Goal: Task Accomplishment & Management: Use online tool/utility

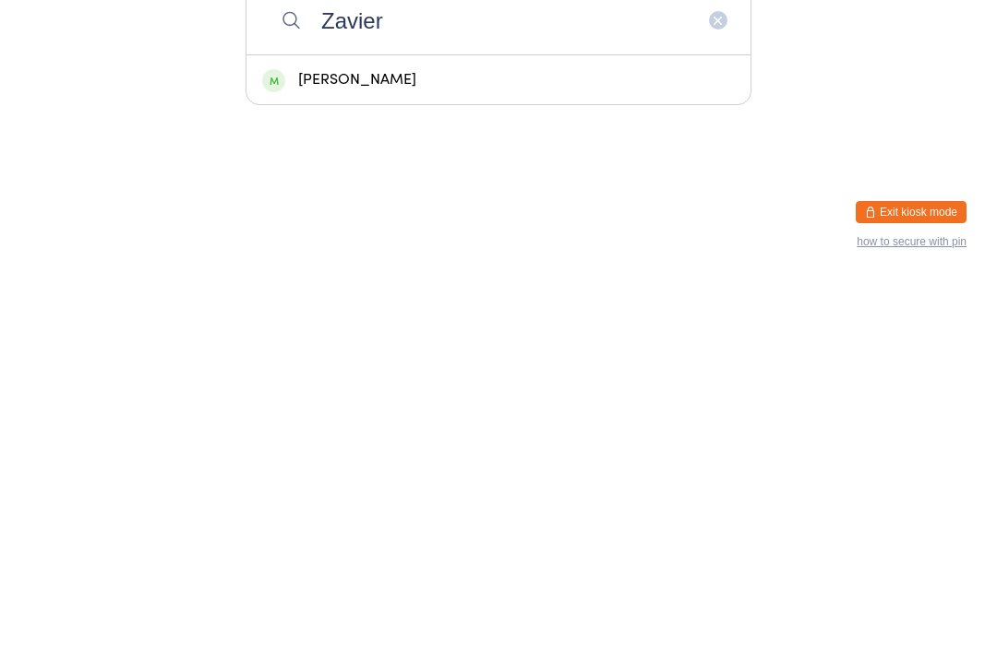
type input "Zavier"
click at [413, 441] on div "[PERSON_NAME]" at bounding box center [498, 453] width 472 height 25
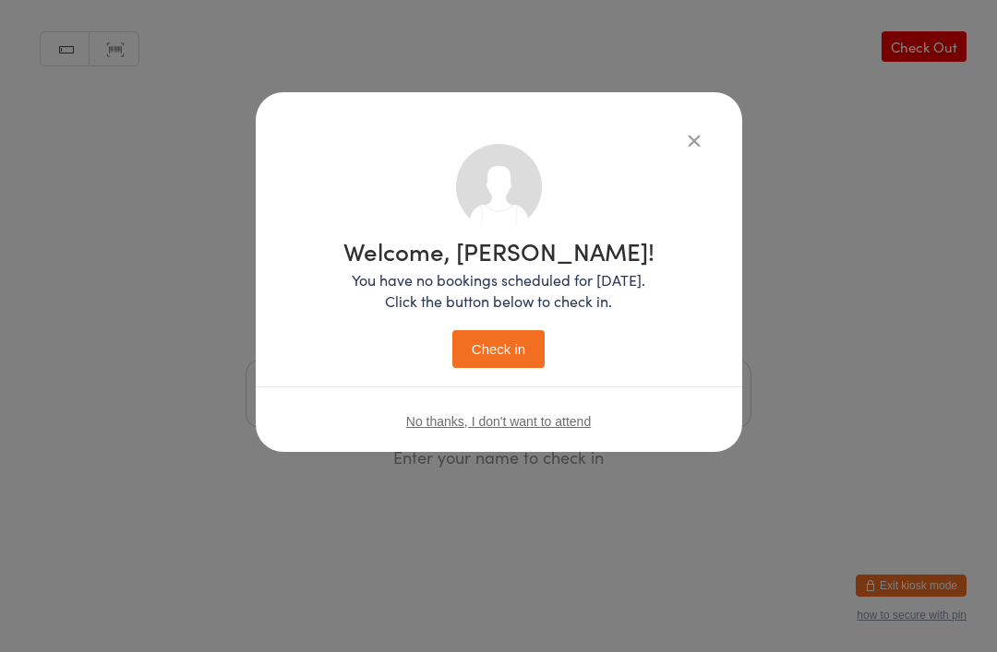
click at [491, 345] on button "Check in" at bounding box center [498, 349] width 92 height 38
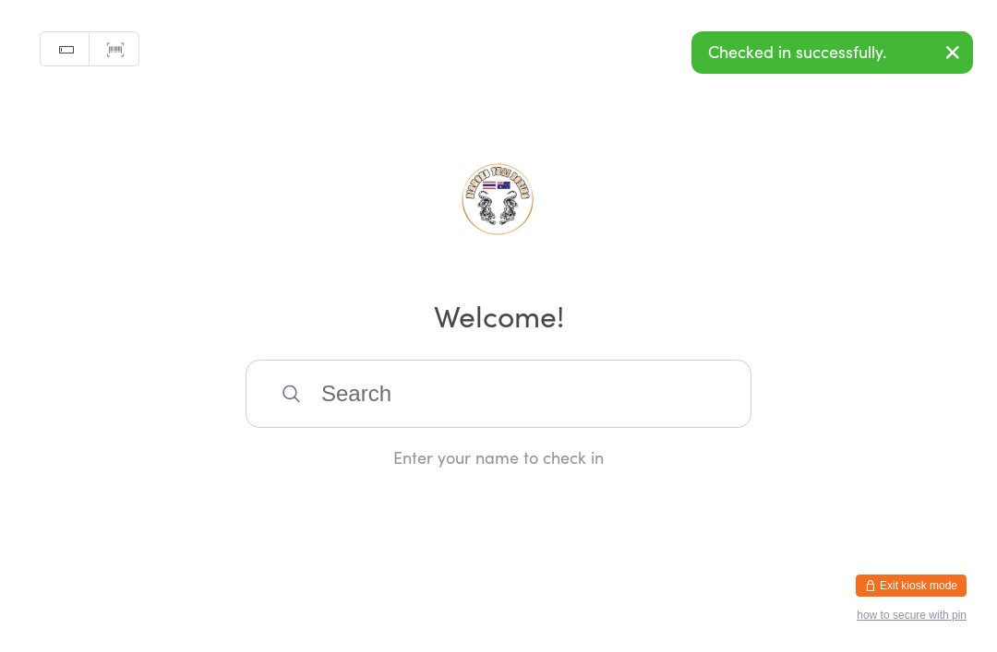
click at [460, 394] on input "search" at bounding box center [498, 394] width 506 height 68
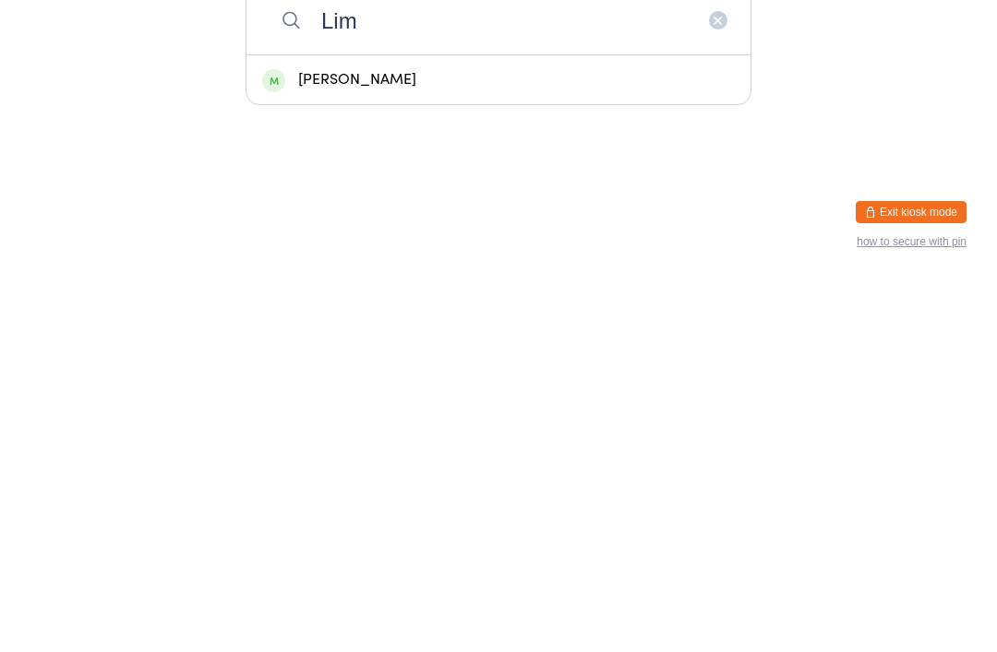
type input "Lim"
click at [421, 441] on div "[PERSON_NAME]" at bounding box center [498, 453] width 472 height 25
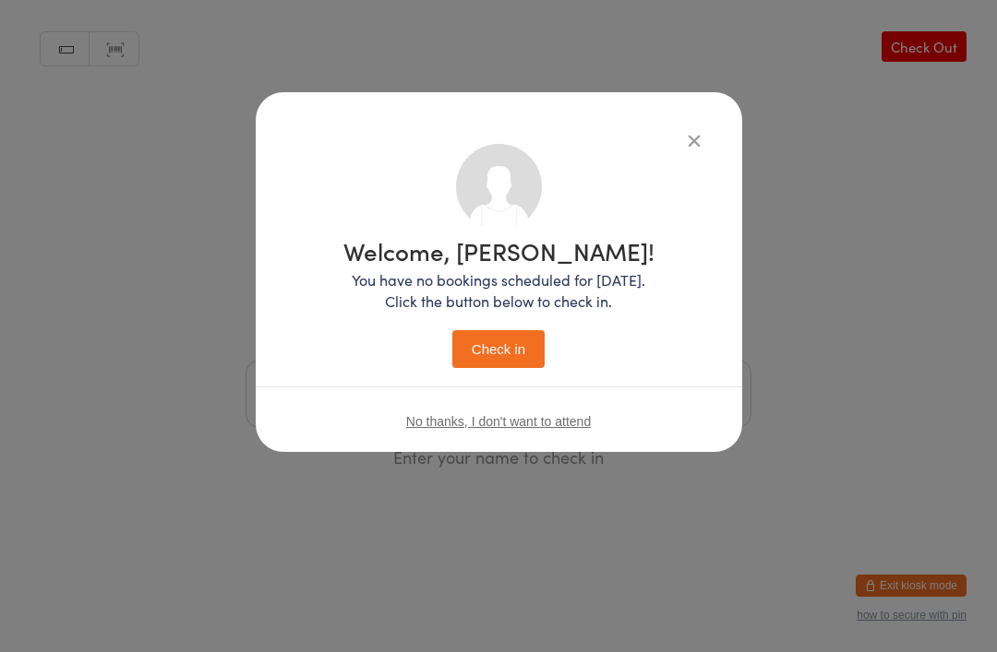
click at [508, 339] on button "Check in" at bounding box center [498, 349] width 92 height 38
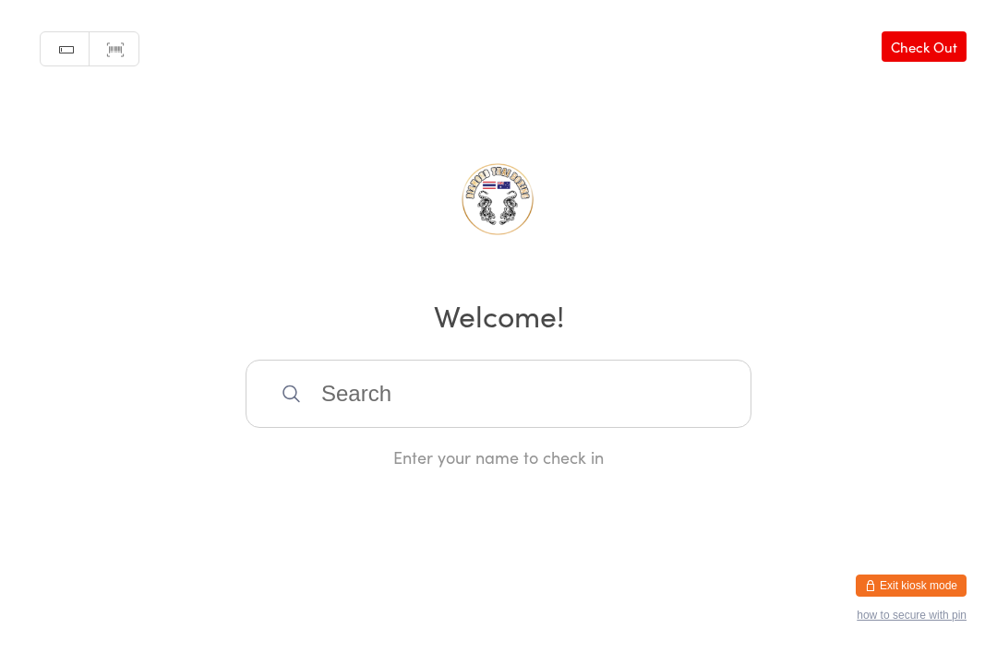
click at [473, 390] on input "search" at bounding box center [498, 394] width 506 height 68
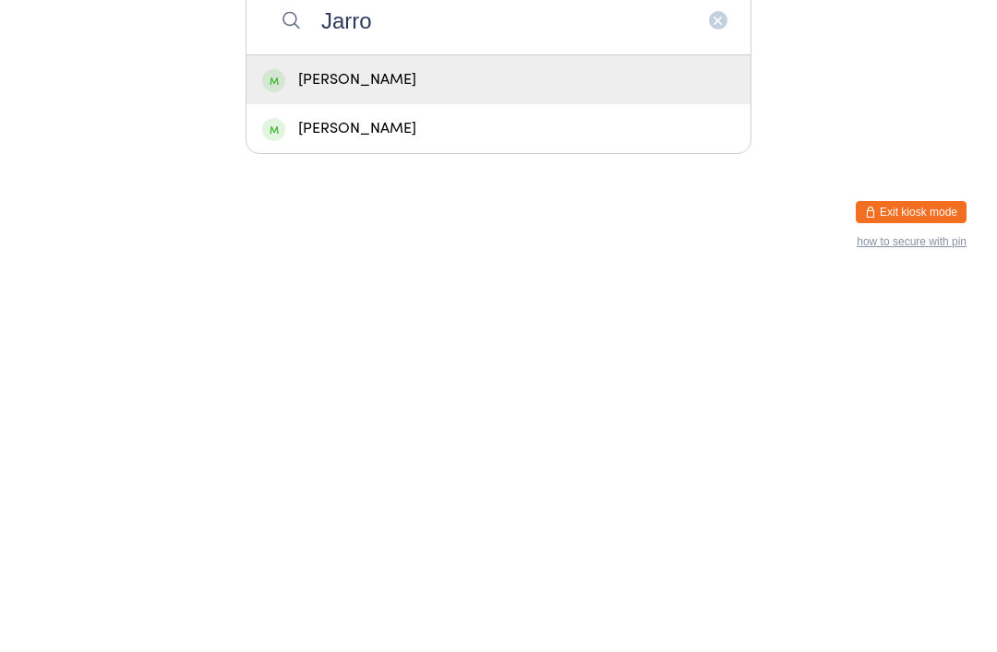
type input "Jarro"
click at [464, 441] on div "[PERSON_NAME]" at bounding box center [498, 453] width 472 height 25
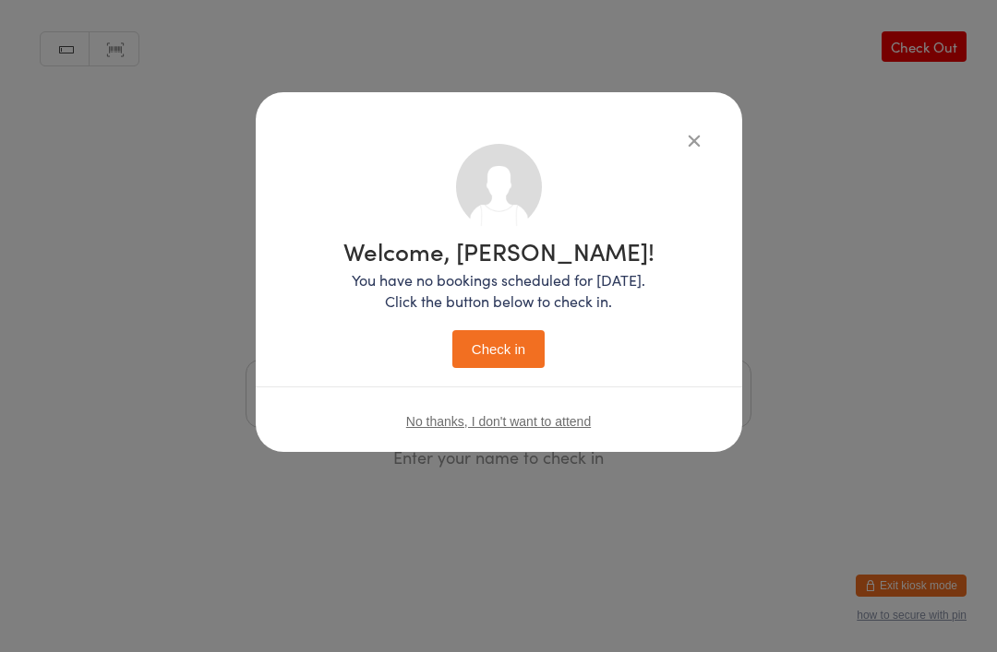
click at [525, 334] on button "Check in" at bounding box center [498, 349] width 92 height 38
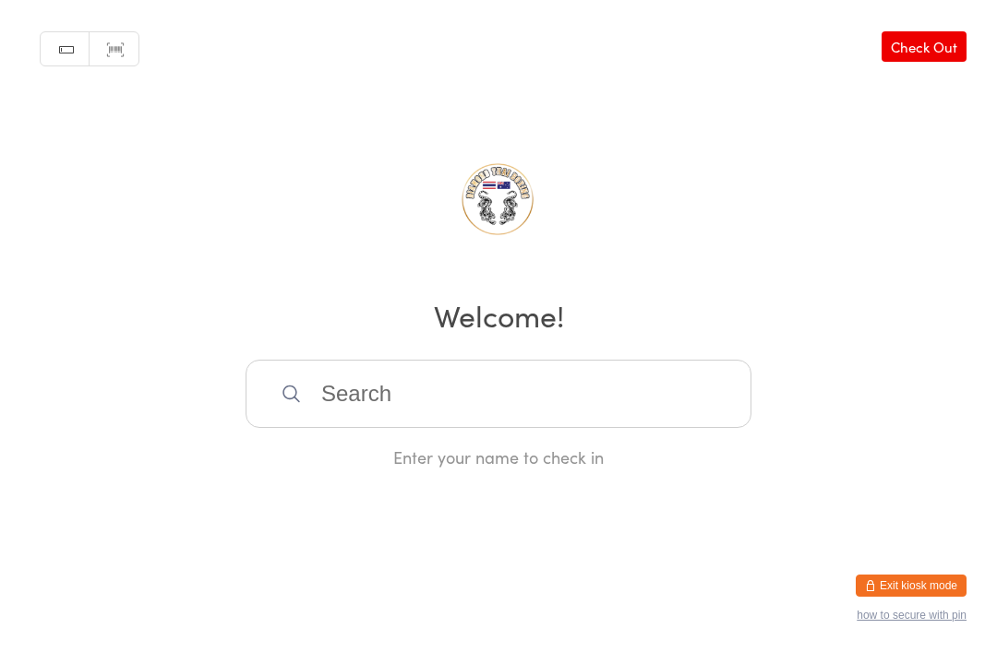
click at [413, 407] on input "search" at bounding box center [498, 394] width 506 height 68
click at [473, 412] on input "search" at bounding box center [498, 394] width 506 height 68
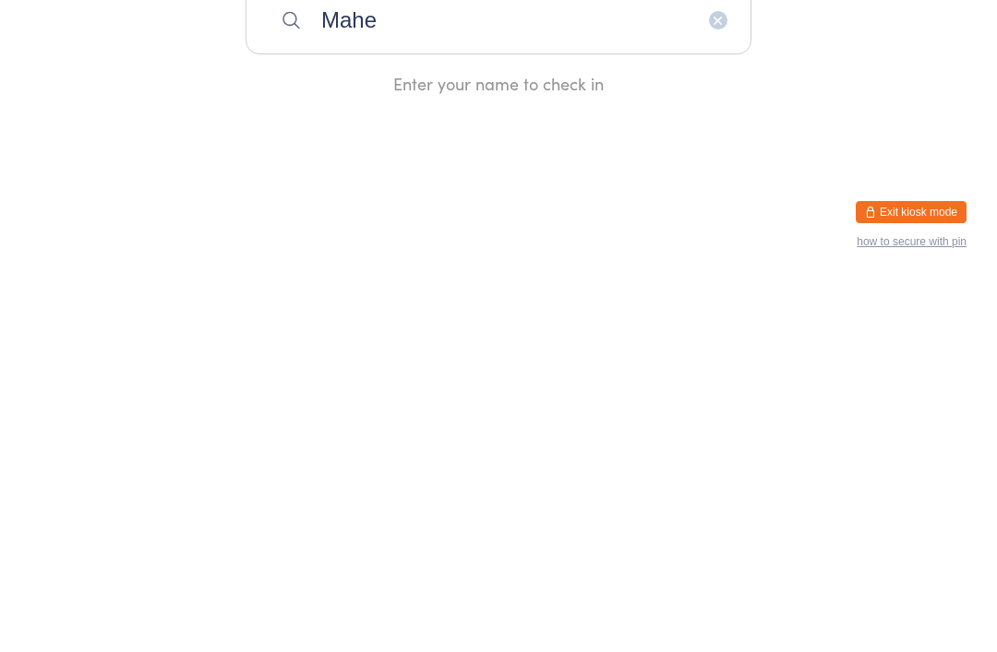
type input "[PERSON_NAME]"
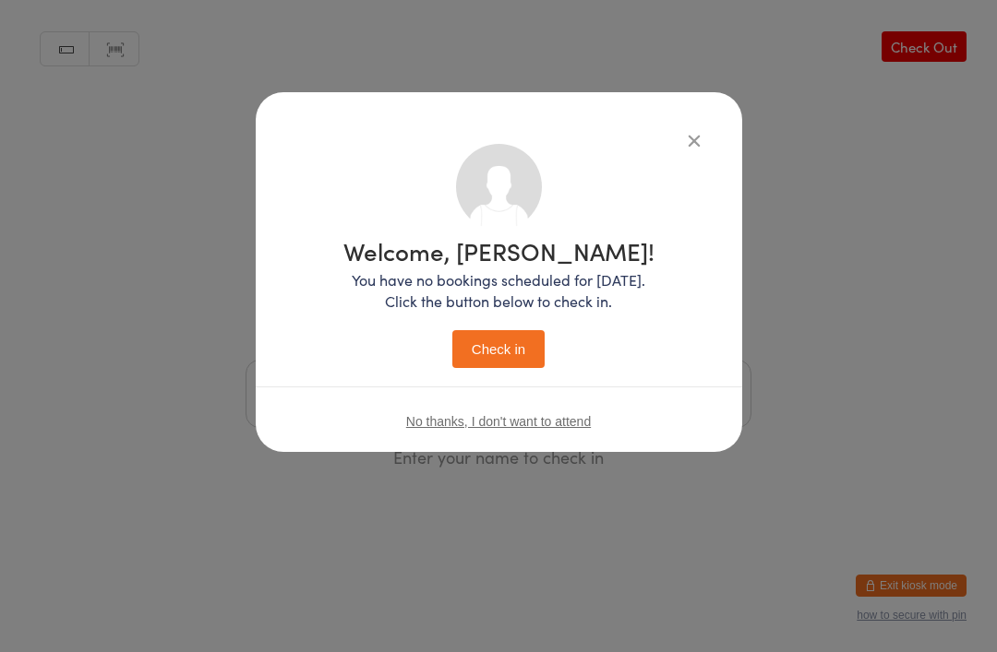
click at [502, 348] on button "Check in" at bounding box center [498, 349] width 92 height 38
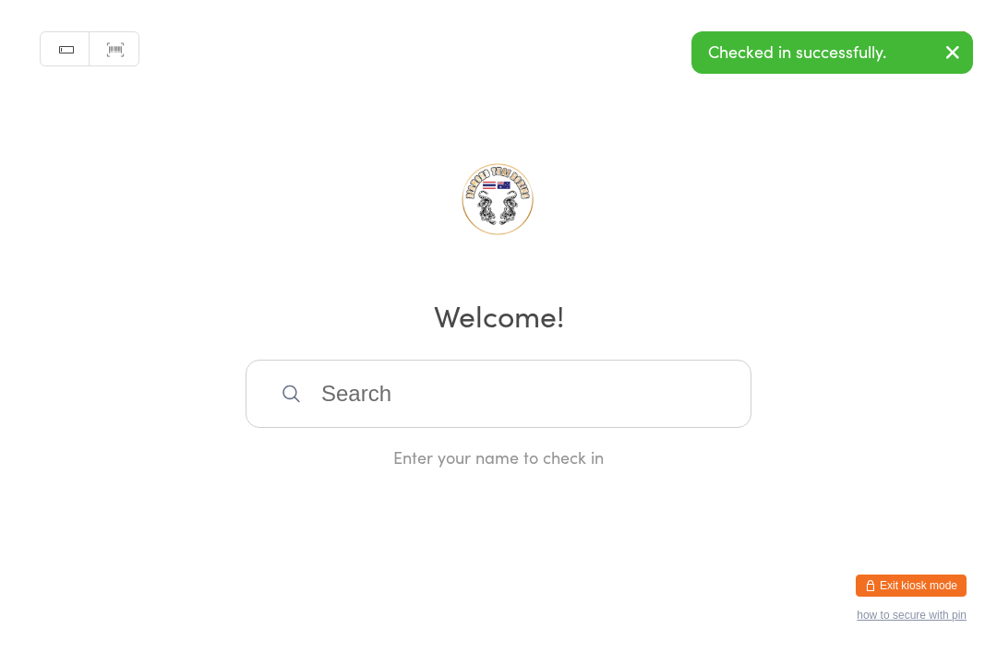
click at [564, 387] on input "search" at bounding box center [498, 394] width 506 height 68
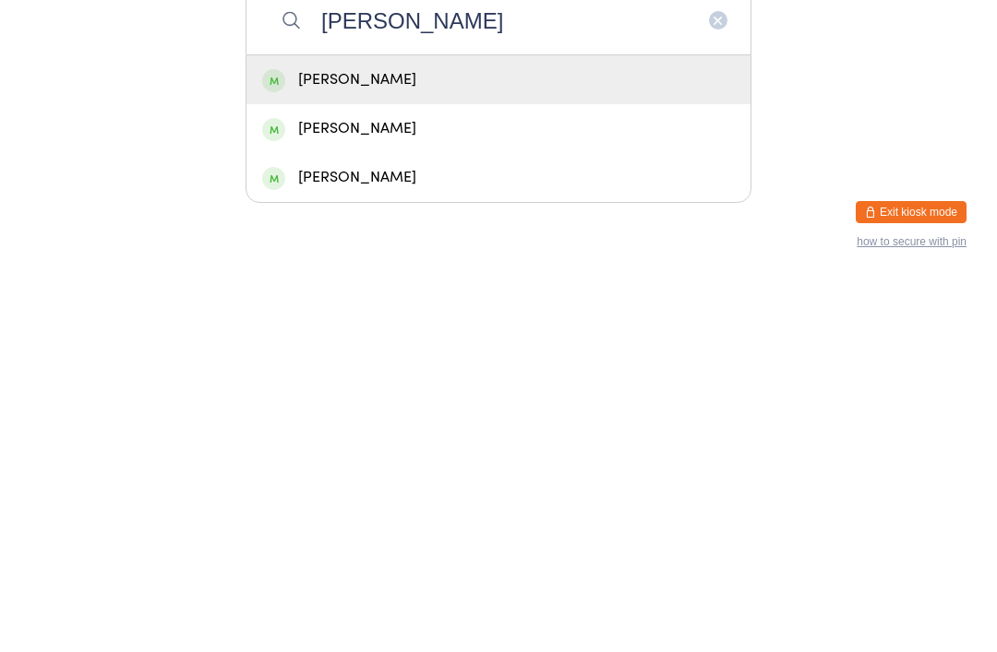
type input "[PERSON_NAME]"
click at [387, 490] on div "[PERSON_NAME]" at bounding box center [498, 502] width 472 height 25
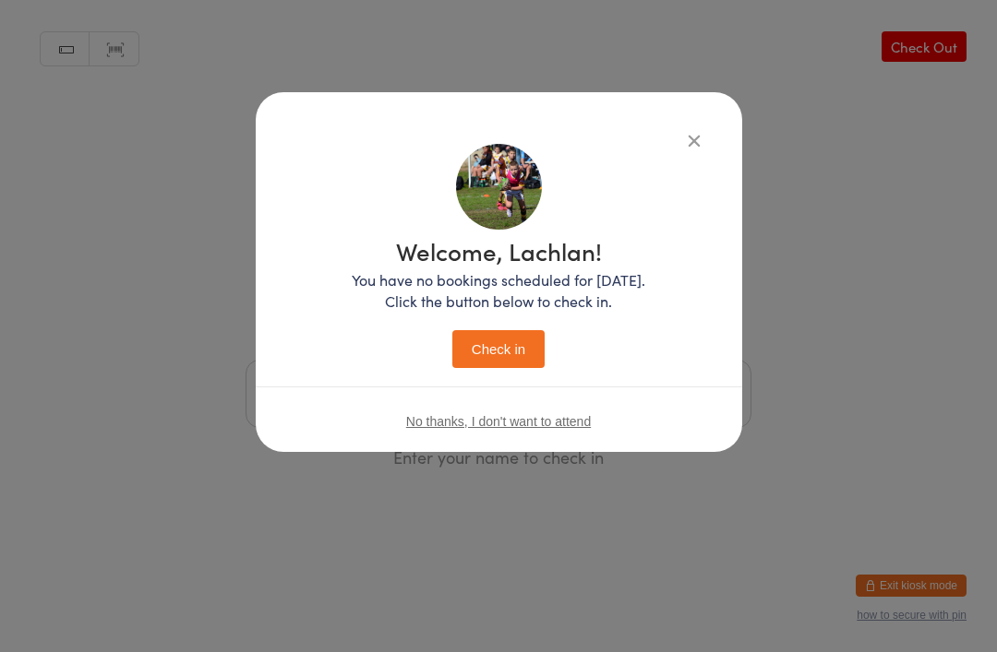
click at [496, 348] on button "Check in" at bounding box center [498, 349] width 92 height 38
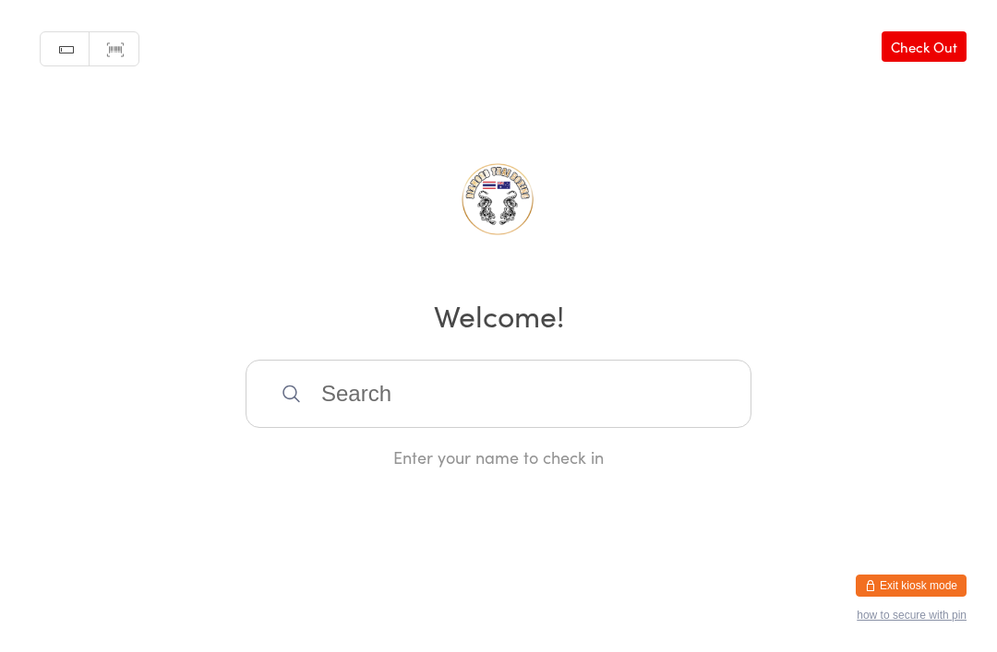
click at [408, 405] on input "search" at bounding box center [498, 394] width 506 height 68
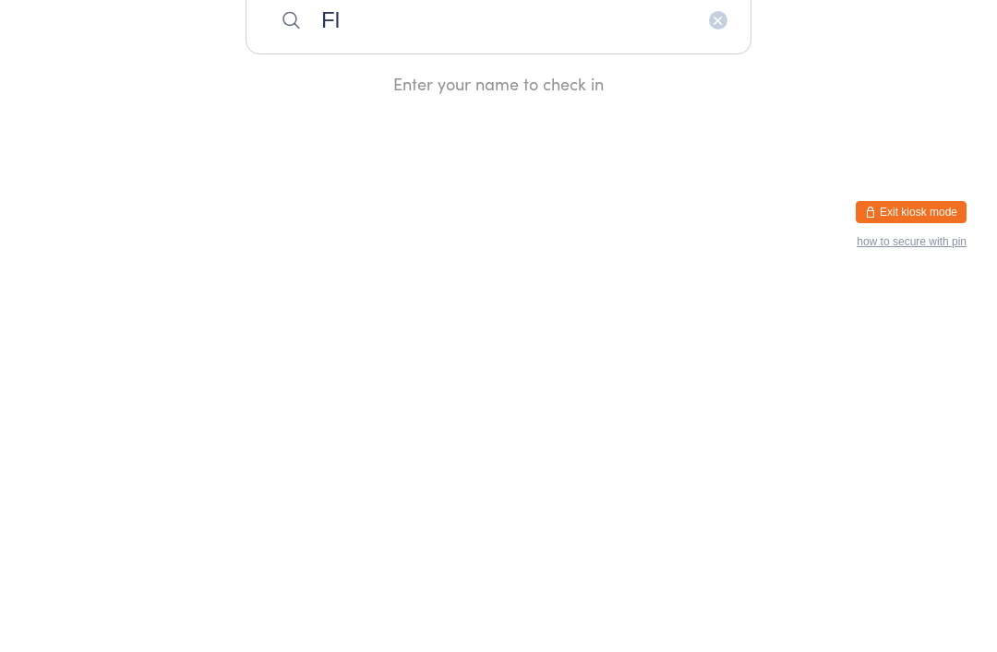
type input "F"
